Goal: Transaction & Acquisition: Purchase product/service

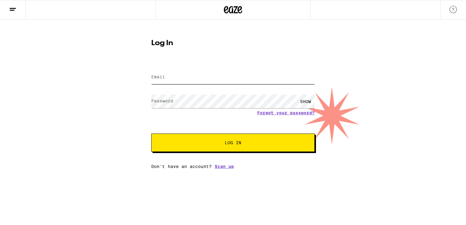
type input "[EMAIL_ADDRESS][DOMAIN_NAME]"
click at [260, 141] on span "Log In" at bounding box center [233, 143] width 114 height 4
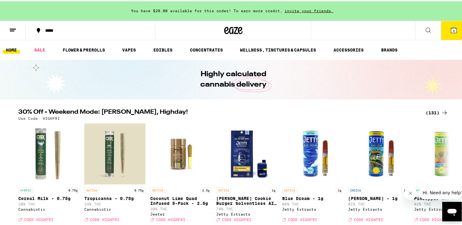
click at [451, 30] on icon at bounding box center [453, 28] width 5 height 5
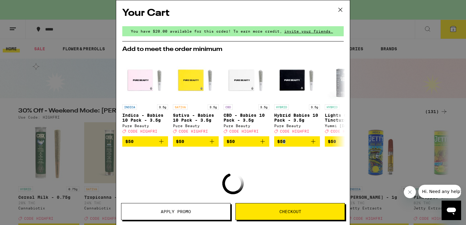
drag, startPoint x: 286, startPoint y: 161, endPoint x: 285, endPoint y: 165, distance: 4.3
click at [285, 165] on div "Your Cart You have $20.00 available for this order! To earn more credit, invite…" at bounding box center [233, 103] width 234 height 207
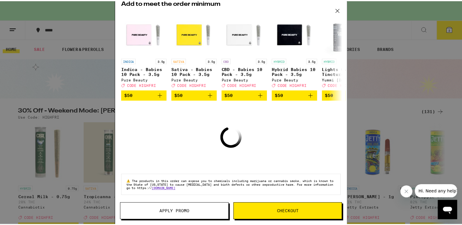
scroll to position [49, 0]
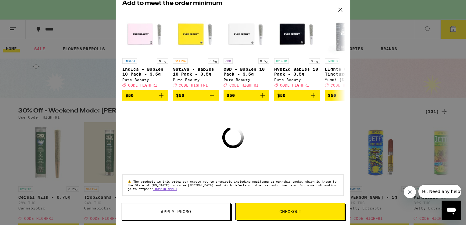
click at [279, 152] on div "Your Cart You have $20.00 available for this order! To earn more credit, invite…" at bounding box center [233, 103] width 234 height 207
click at [274, 212] on span "Checkout" at bounding box center [290, 212] width 109 height 4
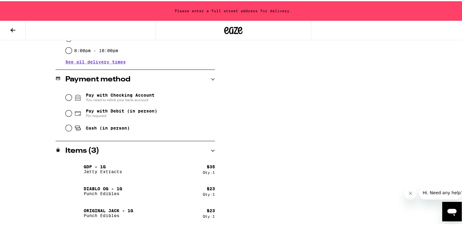
scroll to position [224, 0]
click at [72, 167] on img at bounding box center [73, 167] width 17 height 17
click at [90, 147] on h2 "Items ( 3 )" at bounding box center [82, 149] width 34 height 7
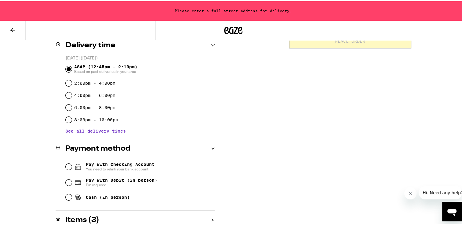
scroll to position [158, 0]
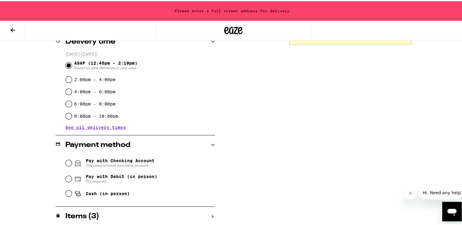
click at [211, 213] on icon at bounding box center [213, 215] width 4 height 4
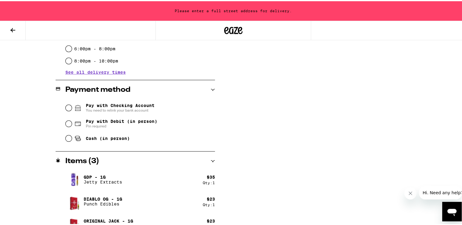
scroll to position [224, 0]
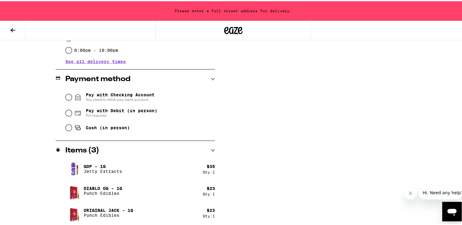
click at [72, 166] on img at bounding box center [73, 167] width 17 height 17
click at [211, 150] on icon at bounding box center [213, 149] width 4 height 4
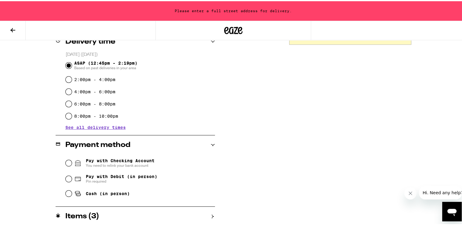
click at [209, 150] on div "Payment method" at bounding box center [135, 144] width 159 height 20
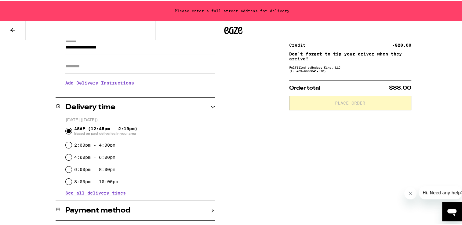
scroll to position [107, 0]
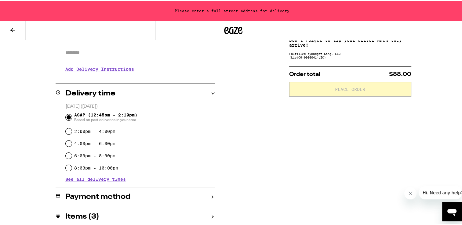
click at [212, 215] on icon at bounding box center [213, 216] width 2 height 4
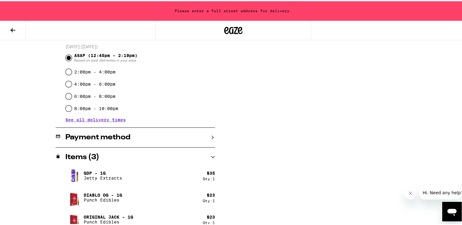
scroll to position [172, 0]
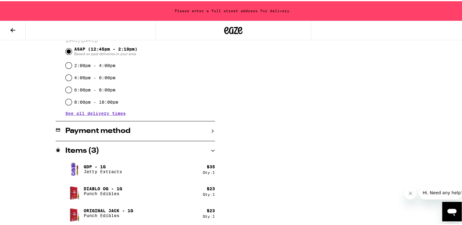
click at [90, 152] on h2 "Items ( 3 )" at bounding box center [82, 149] width 34 height 7
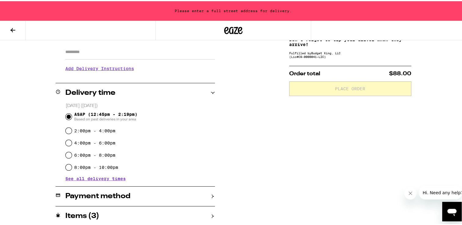
scroll to position [107, 0]
click at [79, 216] on h2 "Items ( 3 )" at bounding box center [82, 215] width 34 height 7
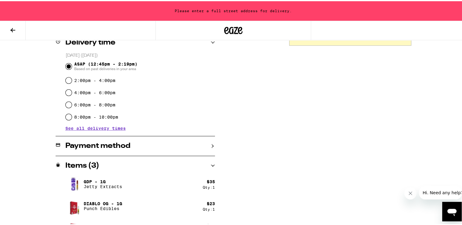
scroll to position [172, 0]
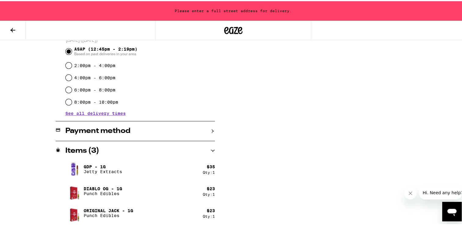
click at [208, 170] on div "Qty: 1" at bounding box center [209, 171] width 12 height 4
click at [208, 166] on div "$ 35" at bounding box center [211, 165] width 8 height 5
click at [10, 30] on icon at bounding box center [12, 28] width 7 height 7
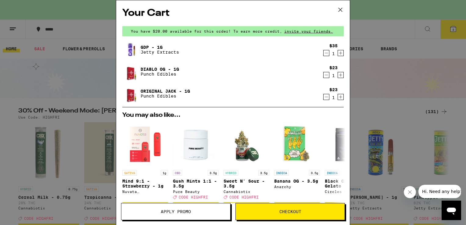
click at [324, 54] on icon "Decrement" at bounding box center [326, 52] width 5 height 7
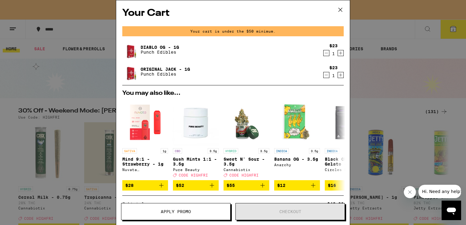
click at [324, 76] on icon "Decrement" at bounding box center [326, 74] width 5 height 7
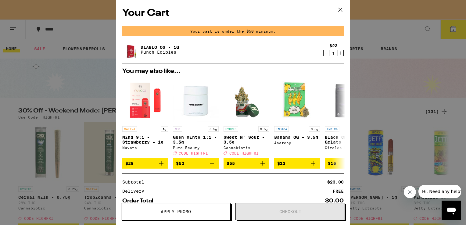
click at [324, 54] on icon "Decrement" at bounding box center [326, 52] width 5 height 7
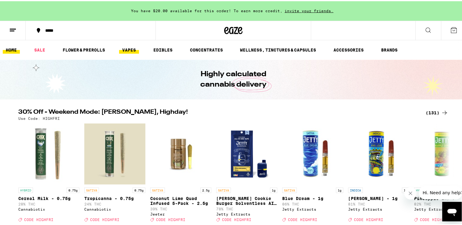
click at [129, 47] on link "VAPES" at bounding box center [129, 48] width 20 height 7
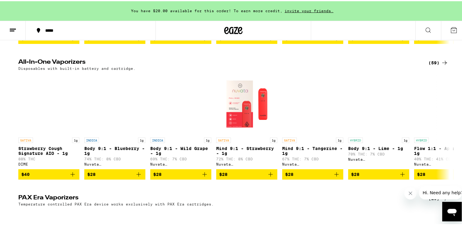
scroll to position [184, 0]
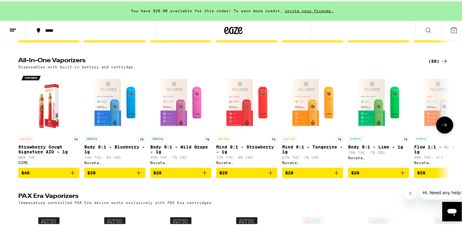
click at [135, 175] on icon "Add to bag" at bounding box center [138, 171] width 7 height 7
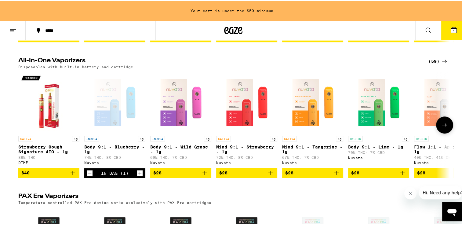
click at [268, 175] on icon "Add to bag" at bounding box center [270, 171] width 7 height 7
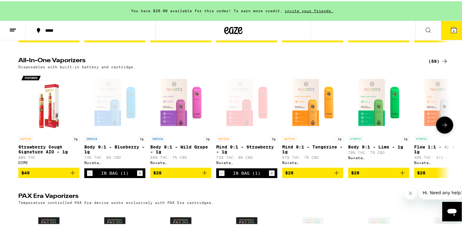
click at [442, 128] on icon at bounding box center [444, 123] width 7 height 7
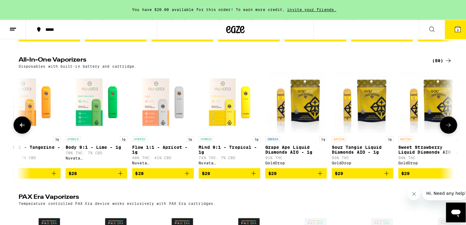
scroll to position [0, 363]
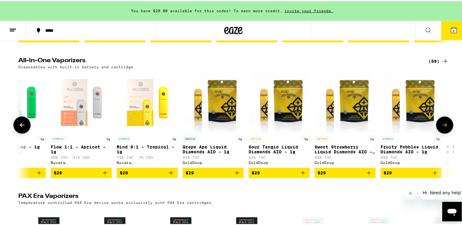
click at [235, 174] on icon "Add to bag" at bounding box center [237, 172] width 4 height 4
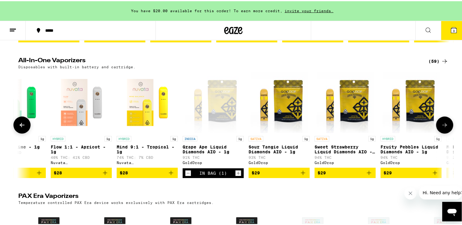
click at [431, 175] on icon "Add to bag" at bounding box center [434, 171] width 7 height 7
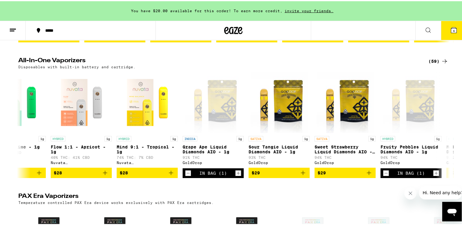
click at [451, 30] on icon at bounding box center [453, 28] width 5 height 5
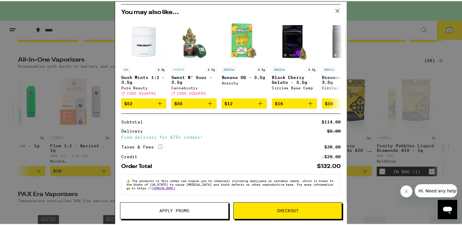
scroll to position [129, 0]
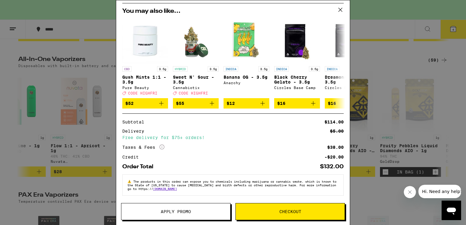
click at [204, 214] on span "Apply Promo" at bounding box center [175, 212] width 109 height 4
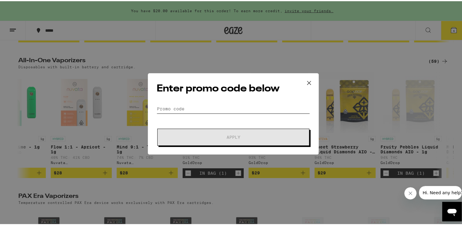
click at [178, 105] on input "Promo Code" at bounding box center [233, 107] width 153 height 9
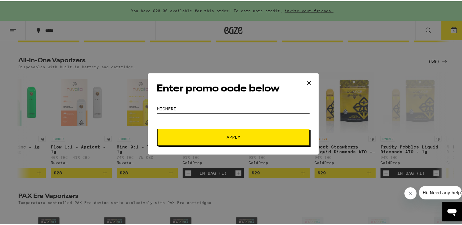
type input "HIGHFRI"
click at [204, 137] on span "Apply" at bounding box center [233, 136] width 110 height 4
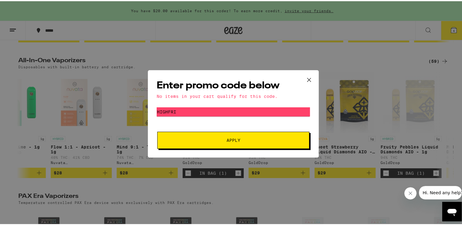
click at [307, 76] on icon at bounding box center [308, 78] width 9 height 9
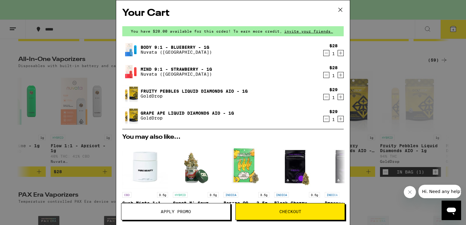
click at [338, 11] on icon at bounding box center [340, 9] width 9 height 9
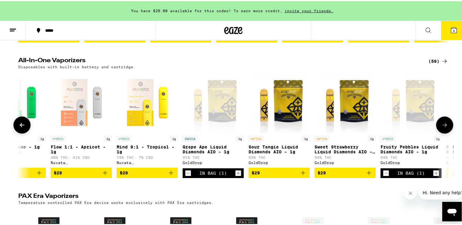
click at [441, 128] on icon at bounding box center [444, 123] width 7 height 7
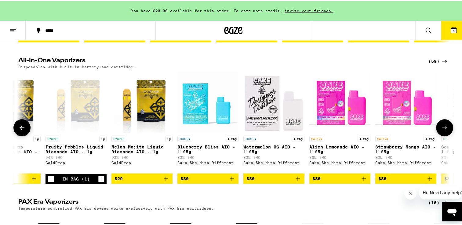
scroll to position [0, 726]
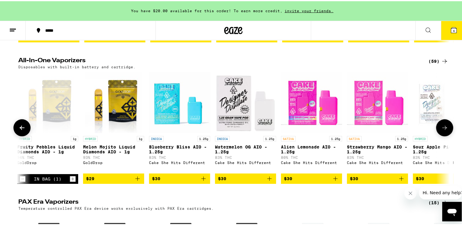
click at [441, 130] on icon at bounding box center [444, 126] width 7 height 7
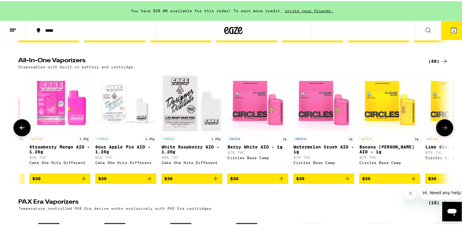
scroll to position [0, 1090]
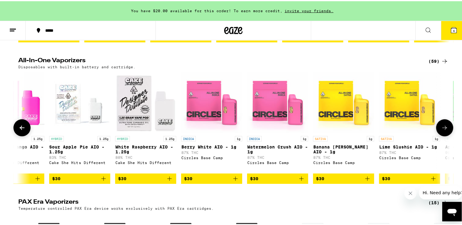
click at [441, 130] on icon at bounding box center [444, 126] width 7 height 7
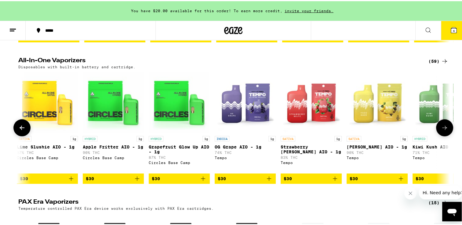
scroll to position [0, 1453]
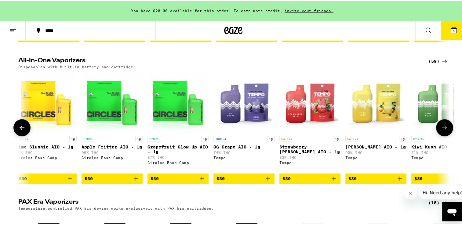
click at [441, 130] on icon at bounding box center [444, 126] width 7 height 7
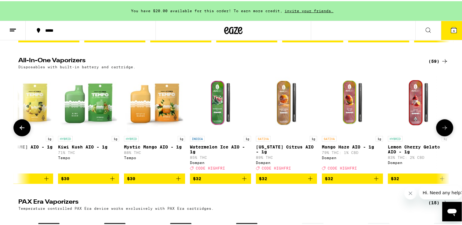
scroll to position [0, 1817]
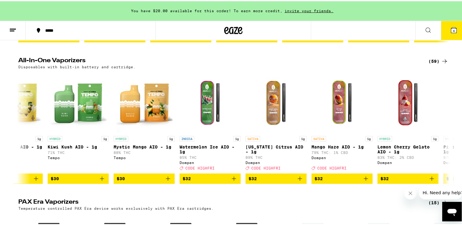
click at [451, 27] on icon at bounding box center [453, 28] width 5 height 5
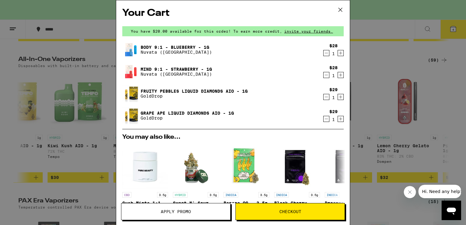
click at [324, 53] on icon "Decrement" at bounding box center [326, 52] width 5 height 7
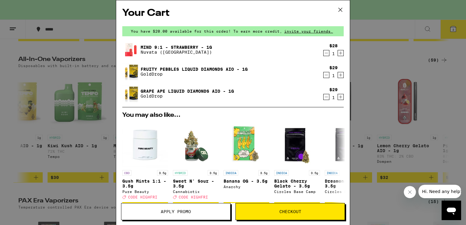
click at [324, 54] on icon "Decrement" at bounding box center [326, 52] width 5 height 7
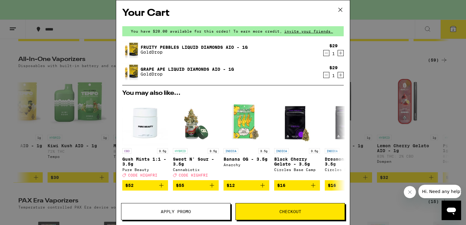
click at [324, 54] on icon "Decrement" at bounding box center [326, 52] width 5 height 7
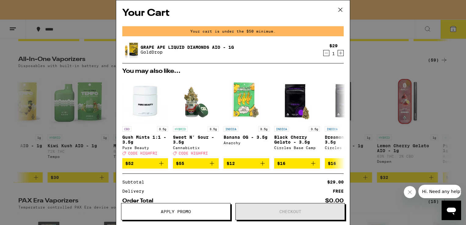
click at [324, 55] on icon "Decrement" at bounding box center [326, 52] width 5 height 7
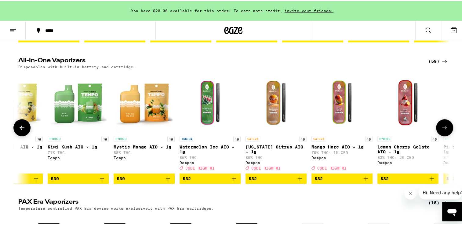
click at [230, 181] on icon "Add to bag" at bounding box center [233, 177] width 7 height 7
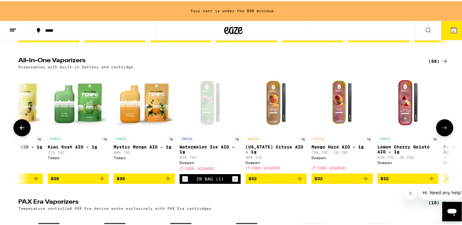
click at [296, 181] on icon "Add to bag" at bounding box center [299, 177] width 7 height 7
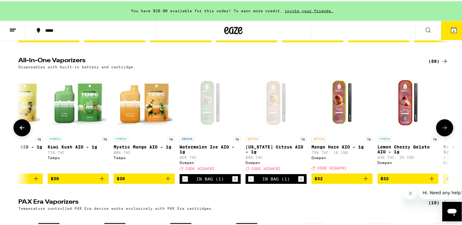
click at [441, 130] on icon at bounding box center [444, 126] width 7 height 7
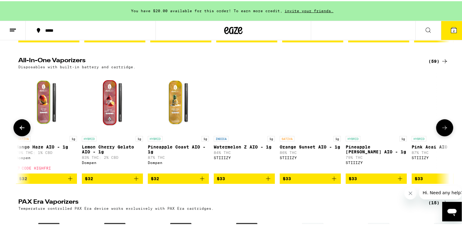
scroll to position [0, 2180]
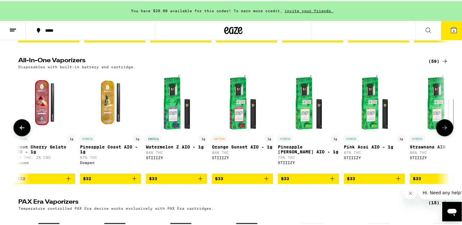
click at [441, 130] on icon at bounding box center [444, 126] width 7 height 7
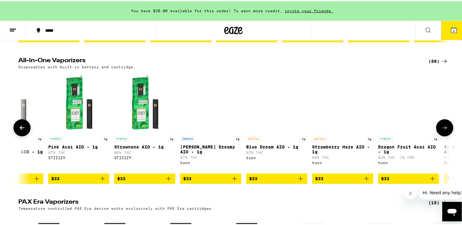
scroll to position [0, 2543]
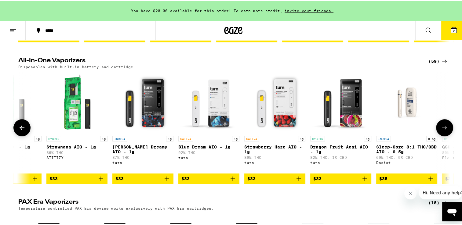
click at [441, 130] on icon at bounding box center [444, 126] width 7 height 7
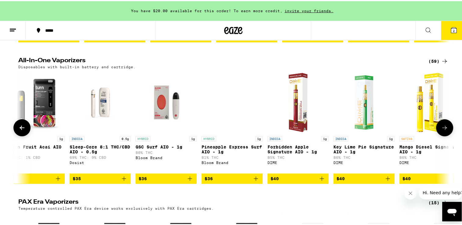
scroll to position [0, 2906]
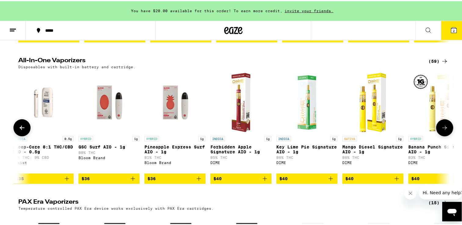
click at [441, 130] on icon at bounding box center [444, 126] width 7 height 7
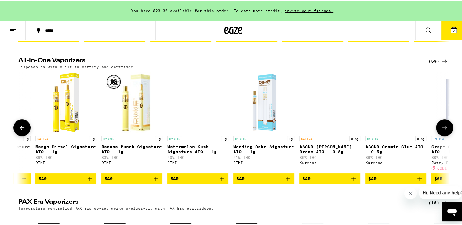
scroll to position [0, 3270]
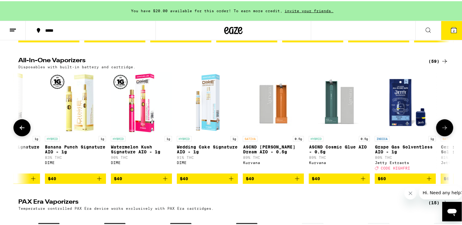
click at [444, 130] on icon at bounding box center [444, 126] width 7 height 7
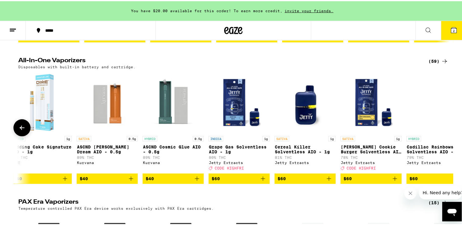
scroll to position [0, 3460]
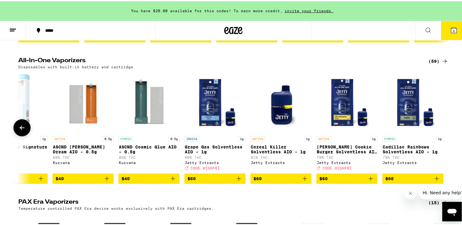
click at [20, 130] on icon at bounding box center [21, 126] width 7 height 7
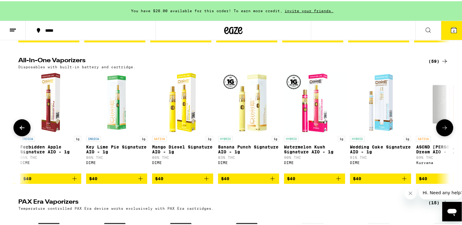
click at [20, 130] on icon at bounding box center [21, 126] width 7 height 7
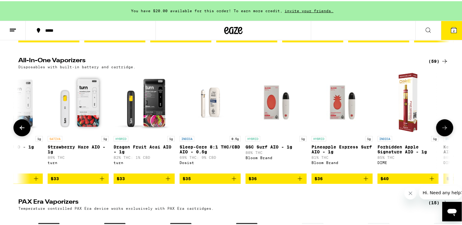
scroll to position [0, 2733]
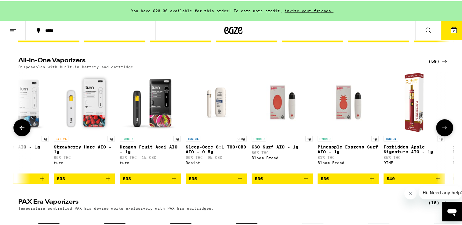
click at [20, 130] on icon at bounding box center [21, 126] width 7 height 7
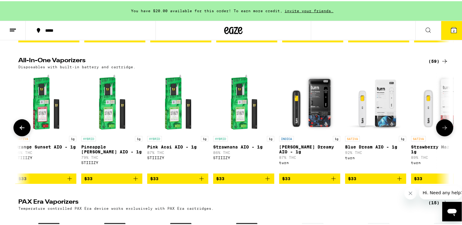
scroll to position [0, 2370]
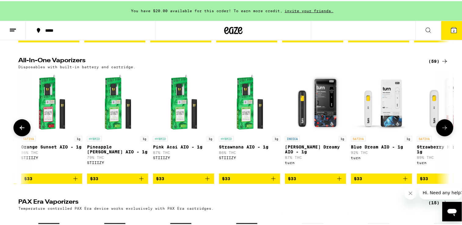
click at [20, 130] on icon at bounding box center [21, 126] width 7 height 7
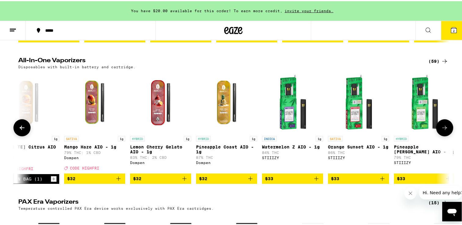
scroll to position [0, 2007]
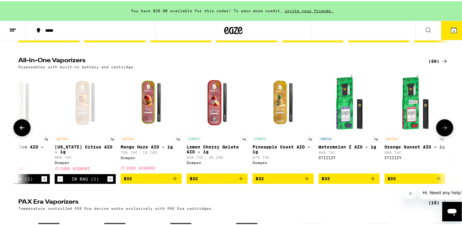
click at [441, 130] on icon at bounding box center [444, 126] width 7 height 7
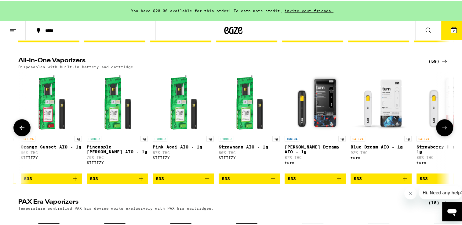
click at [441, 130] on icon at bounding box center [444, 126] width 7 height 7
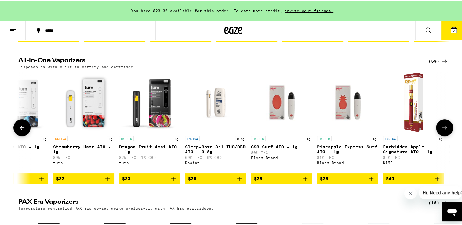
click at [441, 130] on icon at bounding box center [444, 126] width 7 height 7
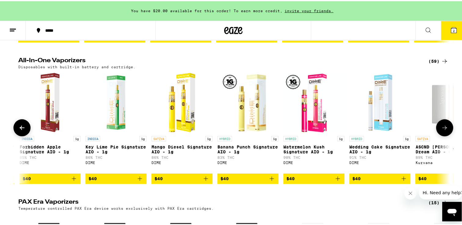
click at [441, 130] on icon at bounding box center [444, 126] width 7 height 7
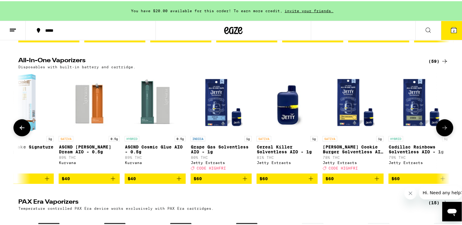
scroll to position [0, 3460]
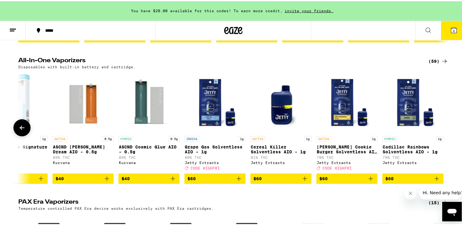
click at [237, 181] on icon "Add to bag" at bounding box center [238, 177] width 7 height 7
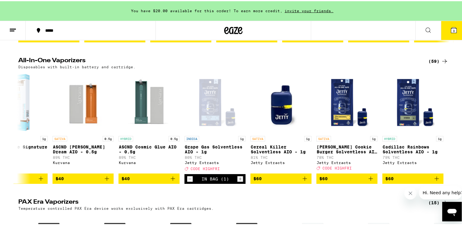
click at [451, 30] on icon at bounding box center [453, 28] width 5 height 5
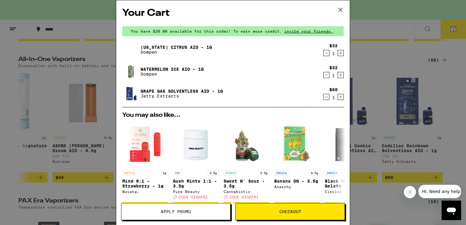
click at [179, 212] on span "Apply Promo" at bounding box center [176, 212] width 30 height 4
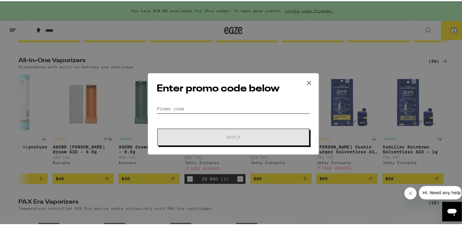
click at [172, 108] on input "Promo Code" at bounding box center [233, 107] width 153 height 9
click at [172, 108] on input "H" at bounding box center [233, 107] width 153 height 9
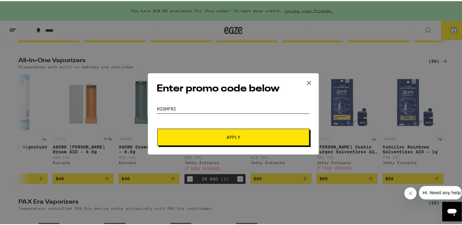
type input "HIGHFRI"
click at [193, 134] on span "Apply" at bounding box center [233, 136] width 110 height 4
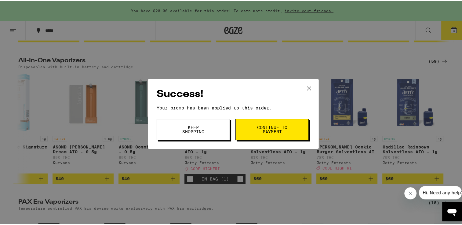
click at [260, 129] on span "Continue to payment" at bounding box center [271, 128] width 31 height 9
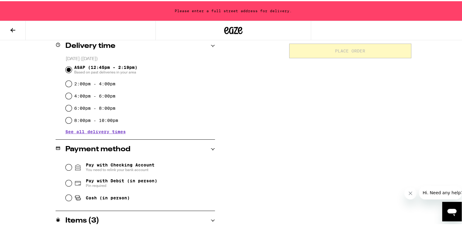
scroll to position [155, 0]
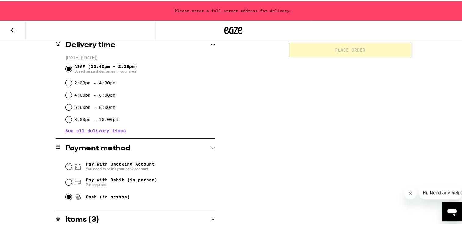
click at [66, 198] on input "Cash (in person)" at bounding box center [69, 196] width 6 height 6
radio input "true"
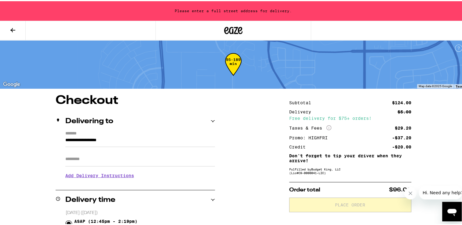
click at [129, 161] on input "Apt/Suite" at bounding box center [140, 158] width 150 height 15
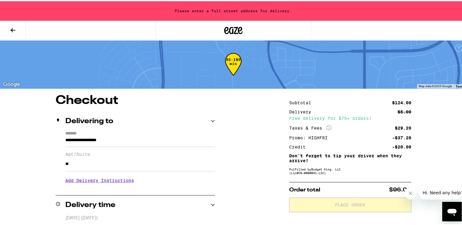
type input "*"
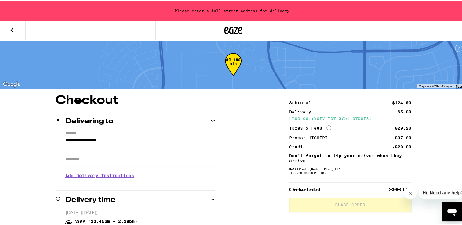
click at [59, 140] on div "**********" at bounding box center [135, 156] width 159 height 52
click at [61, 139] on div "**********" at bounding box center [135, 156] width 159 height 52
click at [125, 140] on input "**********" at bounding box center [140, 141] width 150 height 10
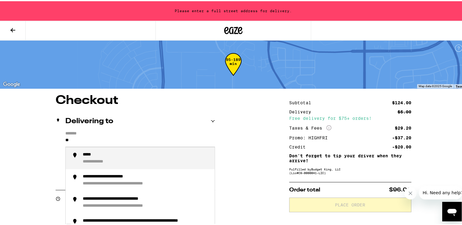
type input "*"
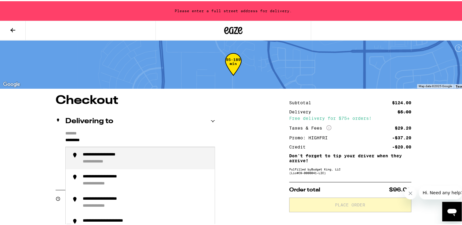
click at [125, 154] on div "**********" at bounding box center [112, 153] width 58 height 5
type input "**********"
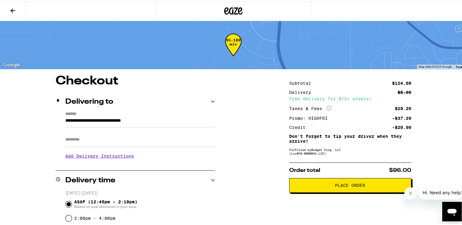
click at [328, 186] on span "Place Order" at bounding box center [350, 184] width 112 height 4
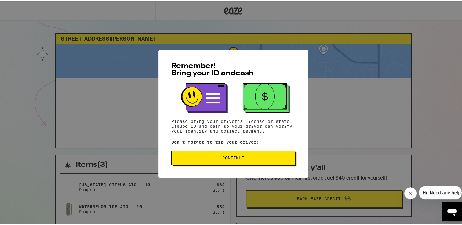
click at [238, 162] on button "Continue" at bounding box center [233, 157] width 124 height 15
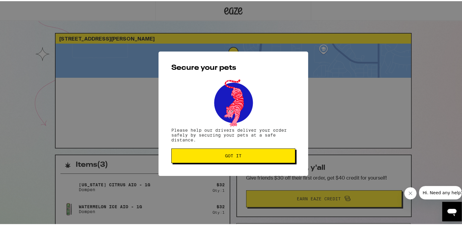
click at [237, 157] on span "Got it" at bounding box center [233, 155] width 16 height 4
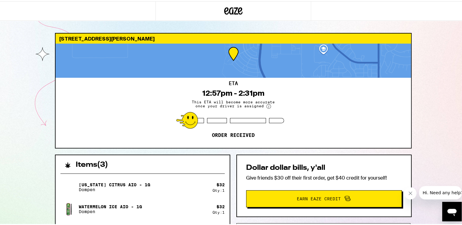
click at [237, 157] on div "Dollar dollar bills, y'all Give friends $30 off their first order, get $40 cred…" at bounding box center [323, 185] width 175 height 63
